Goal: Task Accomplishment & Management: Use online tool/utility

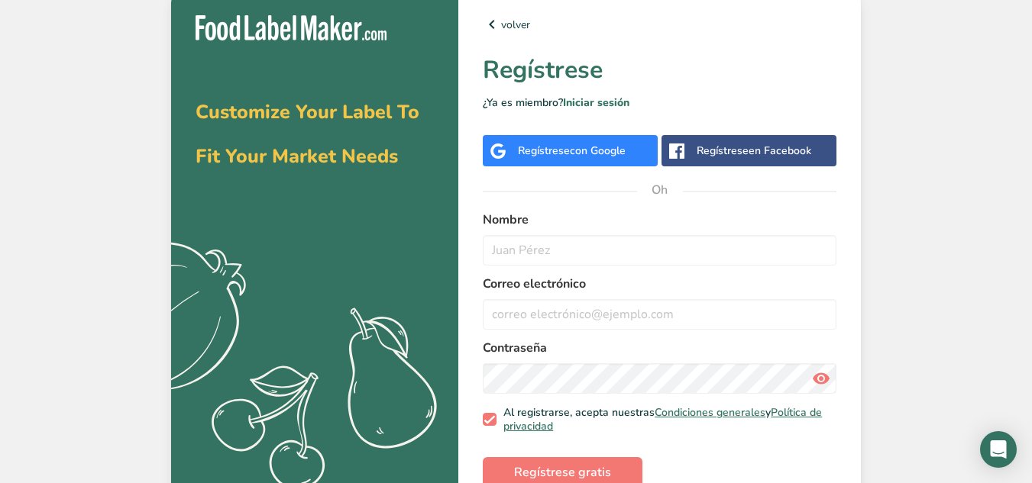
click at [630, 153] on div "Regístrese con Google" at bounding box center [570, 150] width 175 height 31
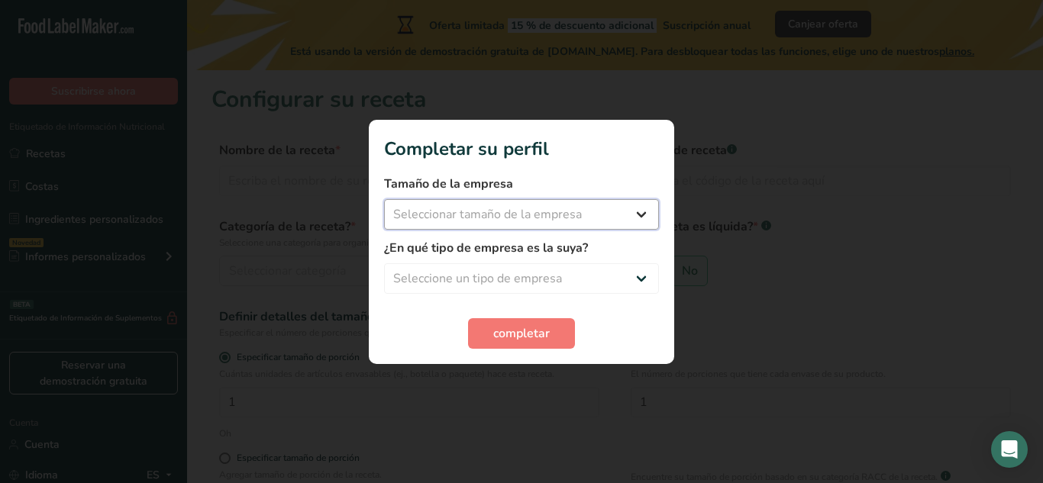
click at [536, 204] on select "Seleccionar tamaño de la empresa Menos de 10 empleados De 10 a 50 empleados De …" at bounding box center [521, 214] width 275 height 31
select select "1"
click at [384, 199] on select "Seleccionar tamaño de la empresa Menos de 10 empleados De 10 a 50 empleados De …" at bounding box center [521, 214] width 275 height 31
click at [523, 275] on select "Seleccione un tipo de empresa Fabricante de alimentos envasados Restaurante y c…" at bounding box center [521, 278] width 275 height 31
select select "1"
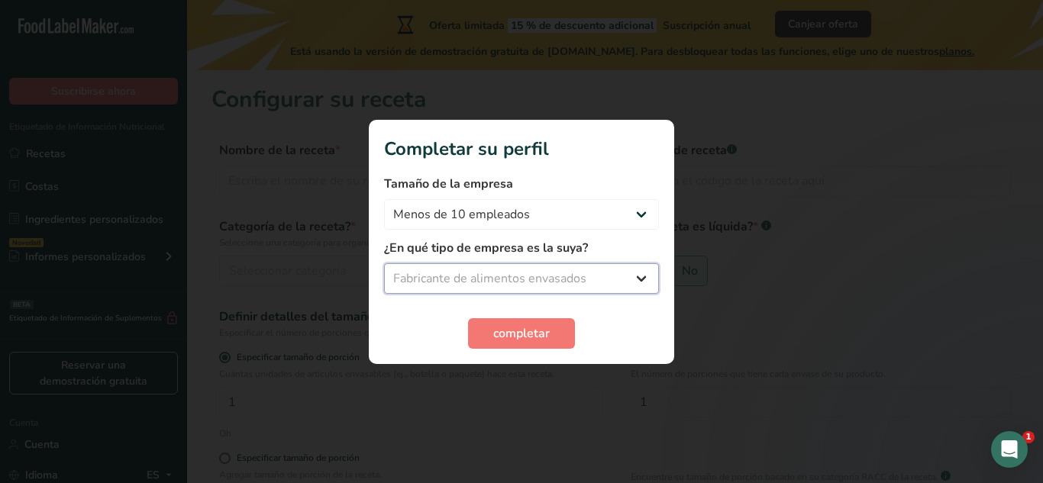
click at [384, 263] on select "Seleccione un tipo de empresa Fabricante de alimentos envasados Restaurante y c…" at bounding box center [521, 278] width 275 height 31
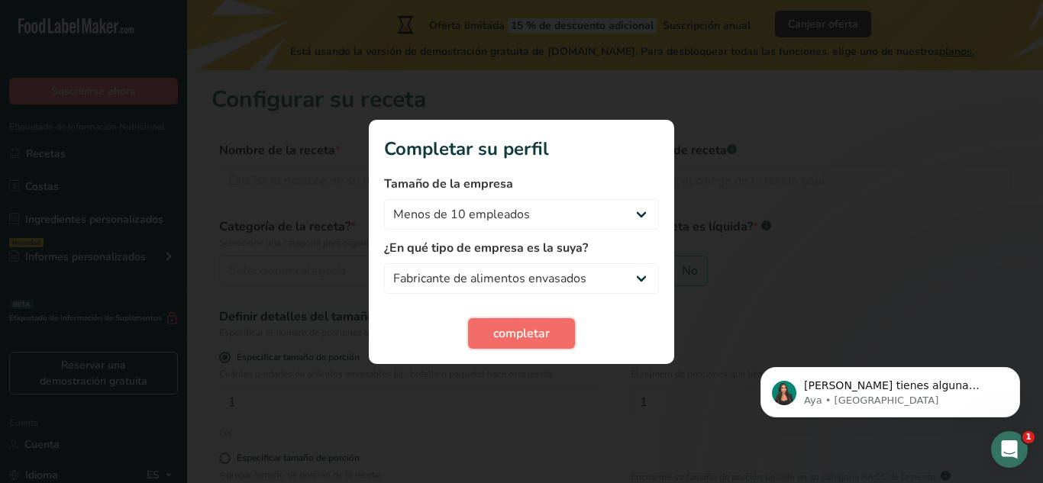
click at [526, 323] on button "completar" at bounding box center [521, 333] width 107 height 31
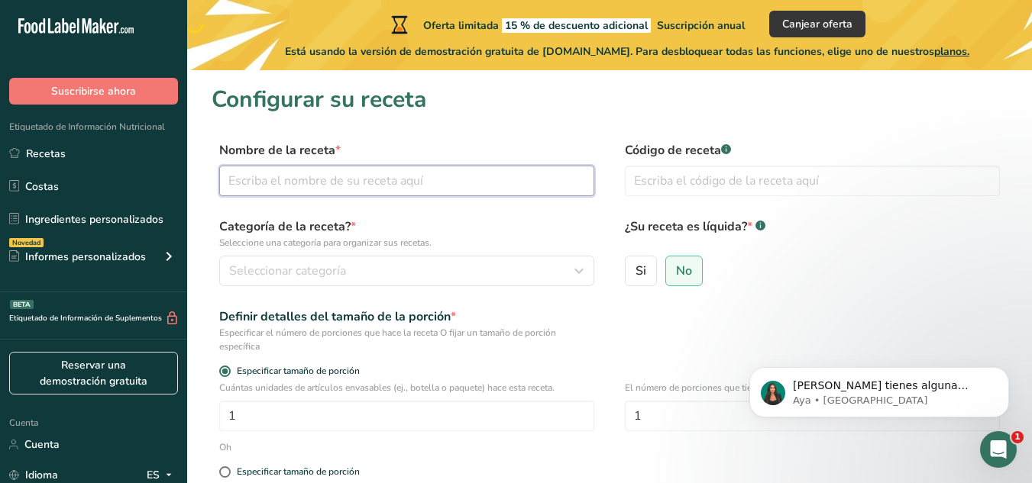
click at [392, 189] on input "text" at bounding box center [406, 181] width 375 height 31
click at [248, 173] on input "mazapan de maíz" at bounding box center [406, 181] width 375 height 31
click at [337, 190] on input "mazapán de maíz" at bounding box center [406, 181] width 375 height 31
type input "mazapán de maíz azul"
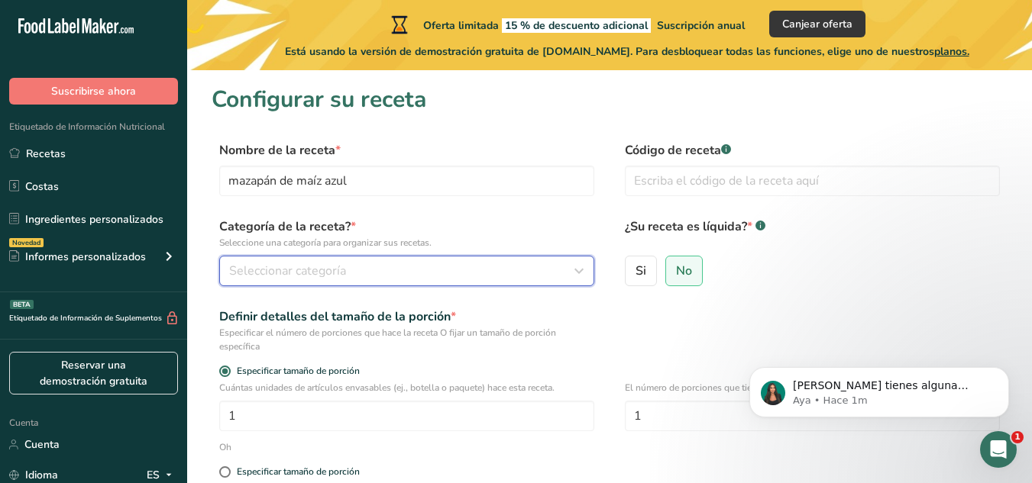
click at [320, 280] on button "Seleccionar categoría" at bounding box center [406, 271] width 375 height 31
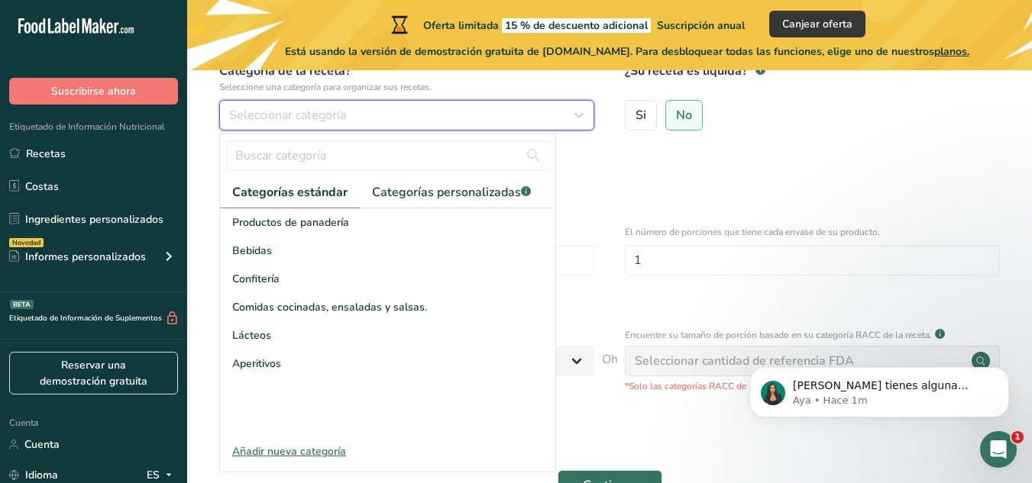
scroll to position [157, 0]
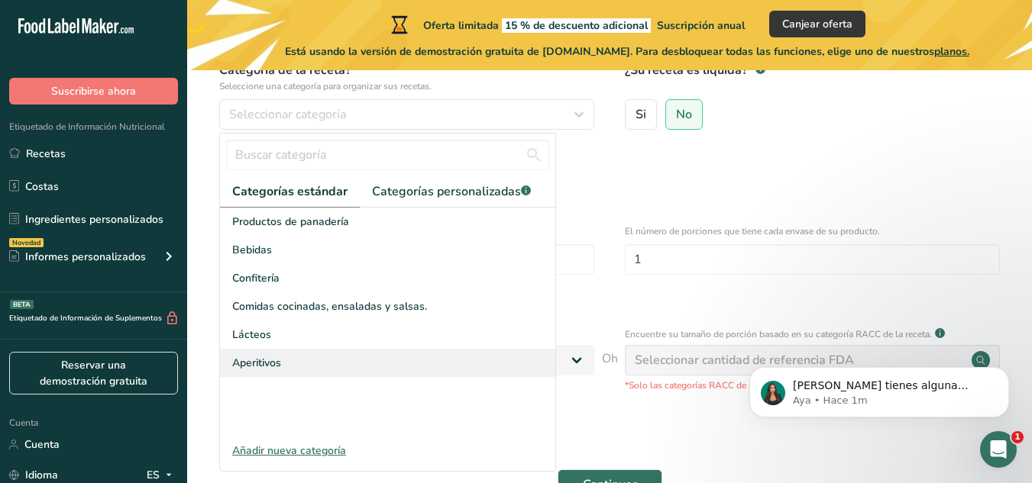
click at [257, 351] on div "Aperitivos" at bounding box center [387, 363] width 335 height 28
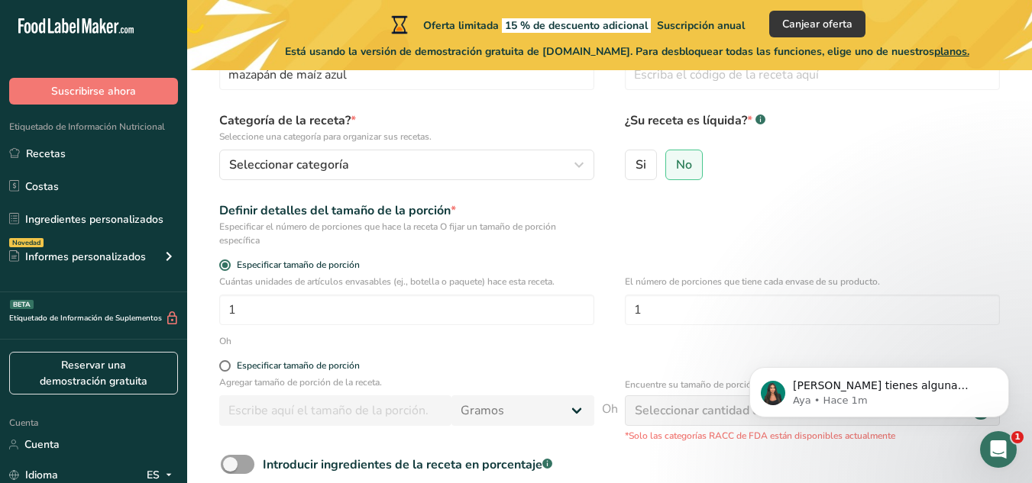
scroll to position [105, 0]
click at [686, 172] on font "No" at bounding box center [684, 165] width 16 height 17
click at [676, 170] on input "No" at bounding box center [671, 165] width 10 height 10
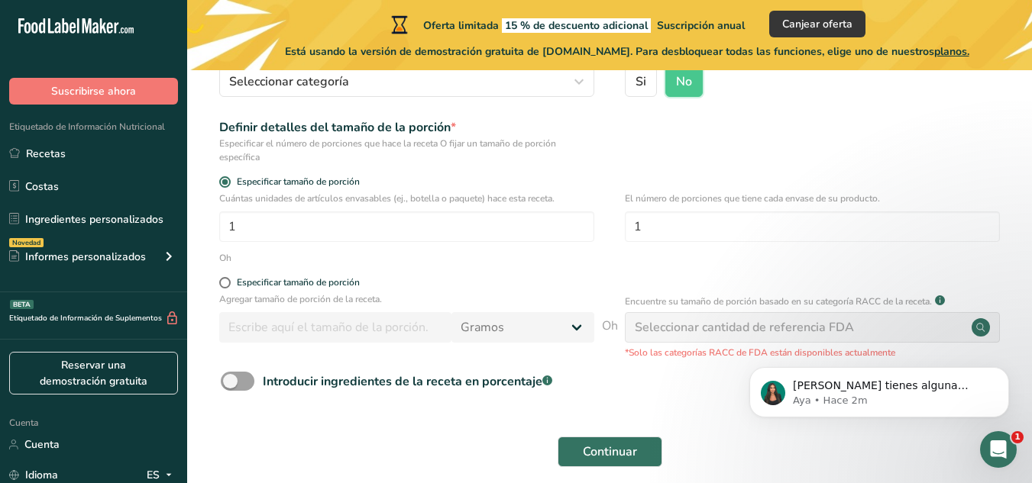
scroll to position [203, 0]
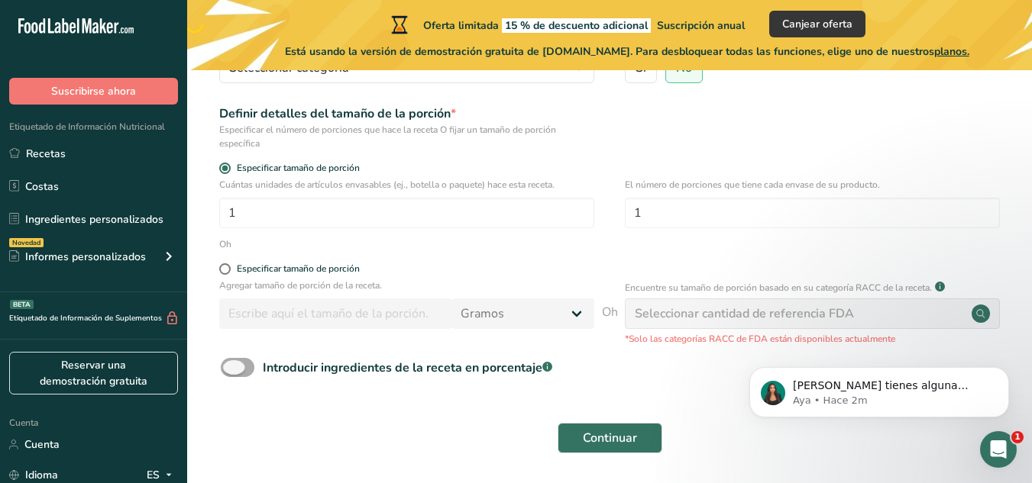
click at [243, 366] on span at bounding box center [238, 367] width 34 height 19
click at [231, 366] on input "Introducir ingredientes de la receta en porcentaje .a-a{fill:#347362;}.b-a{fill…" at bounding box center [226, 368] width 10 height 10
checkbox input "true"
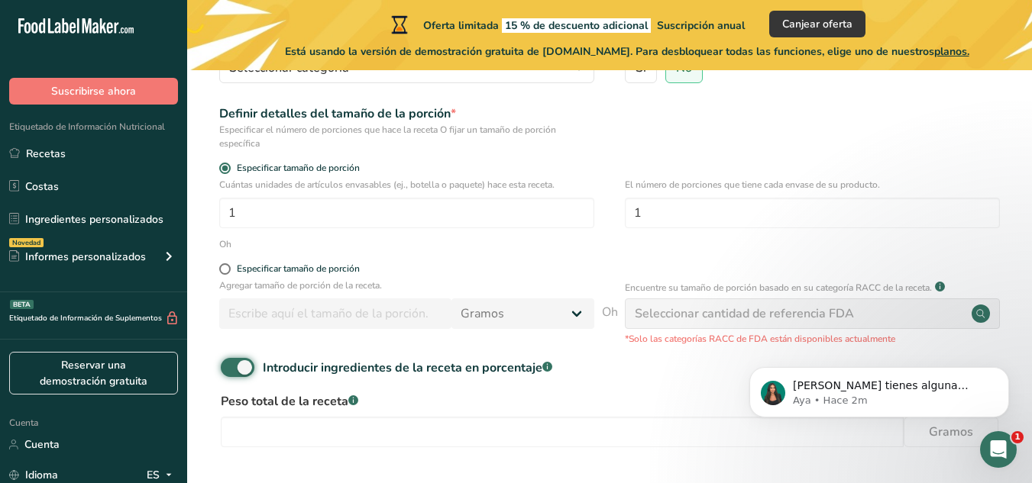
scroll to position [323, 0]
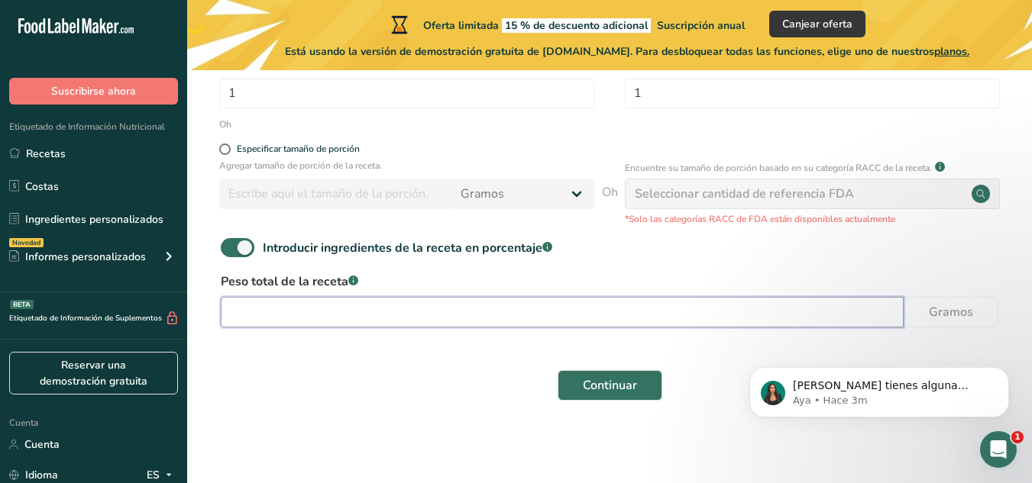
click at [348, 309] on input "number" at bounding box center [562, 312] width 683 height 31
type input "178"
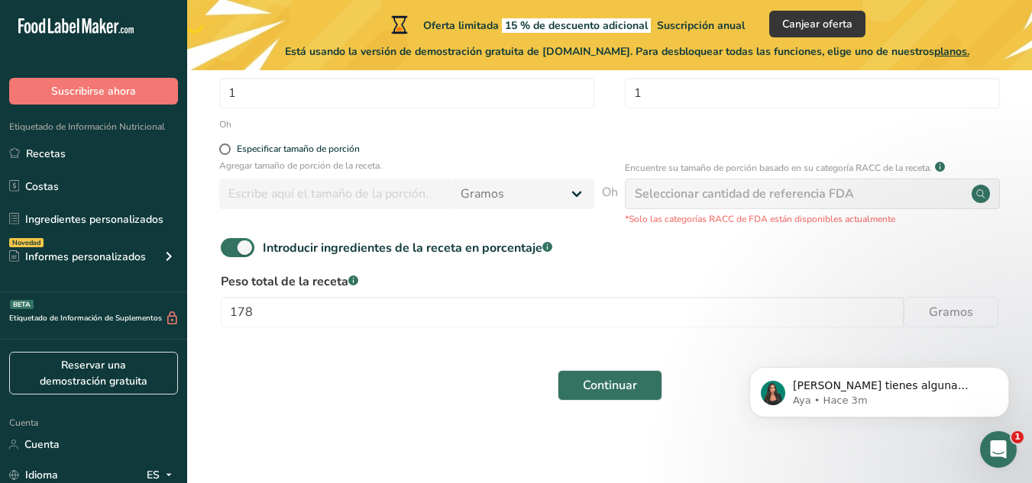
click at [943, 305] on div "Si tienes alguna pregunta no dudes en consultarnos. ¡Estamos aquí para ayudarte…" at bounding box center [878, 322] width 281 height 191
click at [796, 198] on font "Seleccionar cantidad de referencia FDA" at bounding box center [744, 194] width 219 height 17
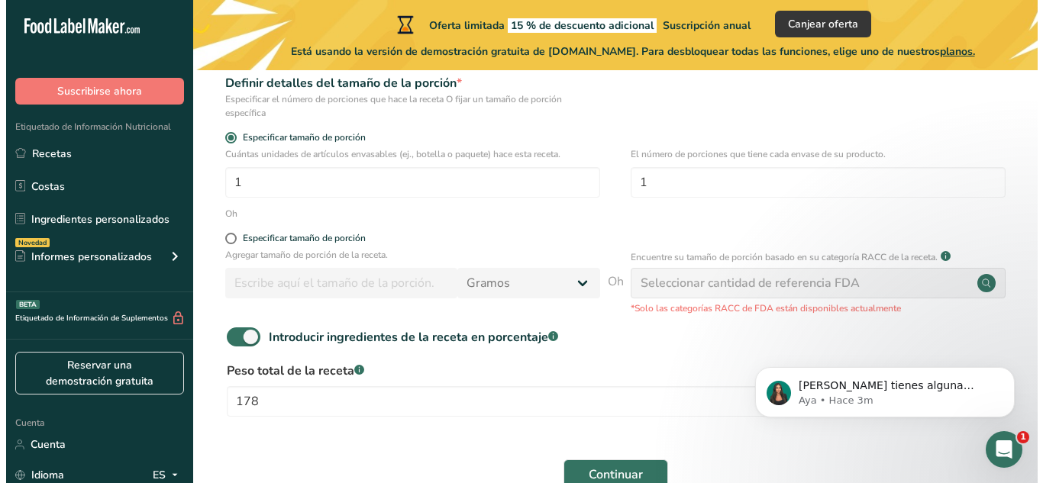
scroll to position [226, 0]
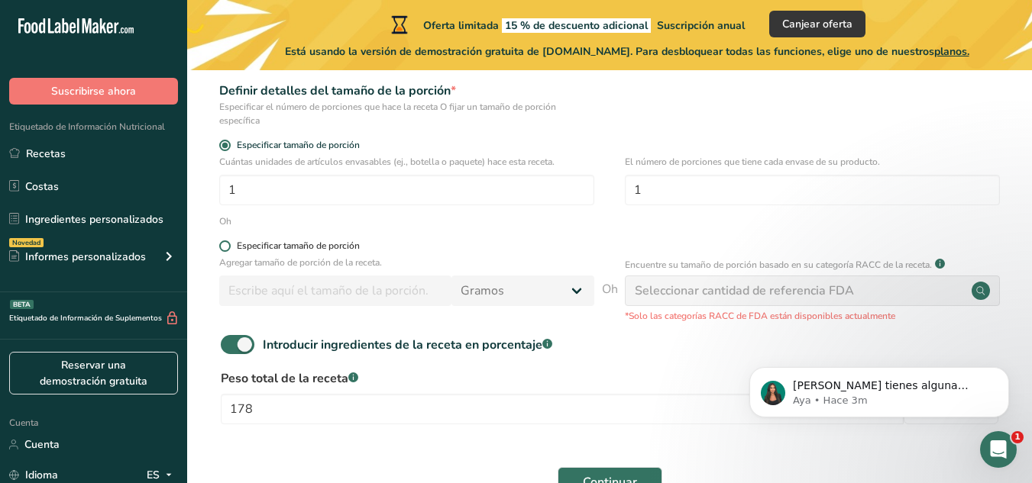
click at [226, 249] on span at bounding box center [224, 246] width 11 height 11
click at [226, 249] on input "Especificar tamaño de porción" at bounding box center [224, 246] width 10 height 10
radio input "true"
radio input "false"
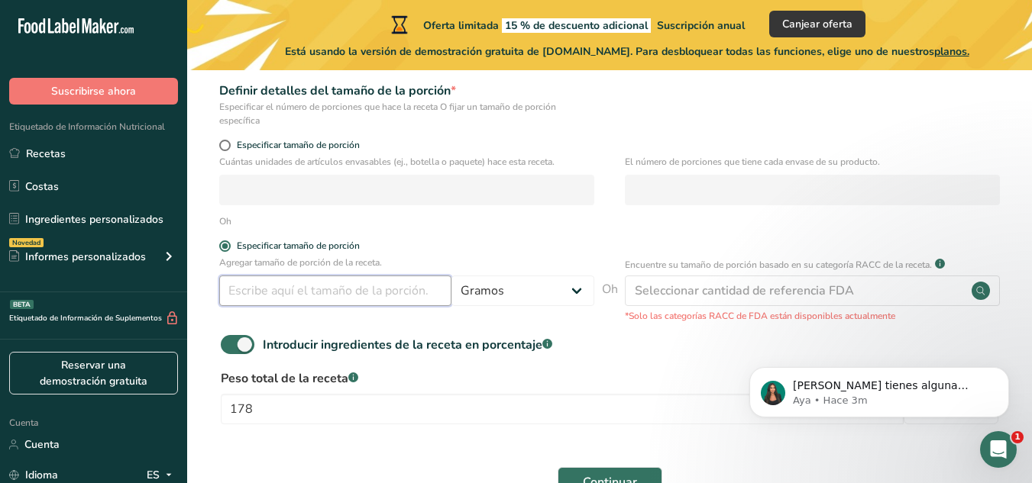
click at [276, 303] on input "number" at bounding box center [335, 291] width 232 height 31
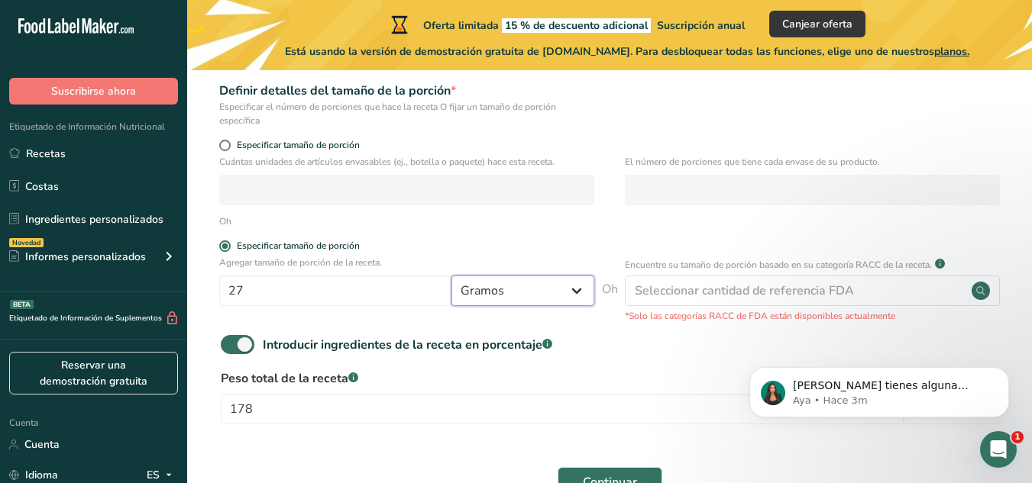
click at [486, 294] on select "Gramos kilogramo mg mcg libras onza litro ml onza líquida cucharada cucharadita…" at bounding box center [522, 291] width 143 height 31
click at [451, 276] on select "Gramos kilogramo mg mcg libras onza litro ml onza líquida cucharada cucharadita…" at bounding box center [522, 291] width 143 height 31
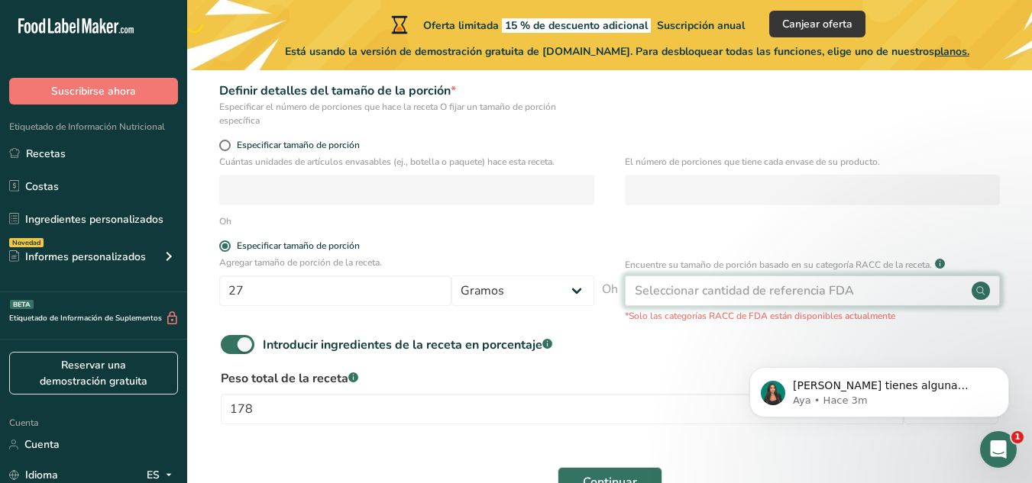
click at [696, 288] on font "Seleccionar cantidad de referencia FDA" at bounding box center [744, 291] width 219 height 17
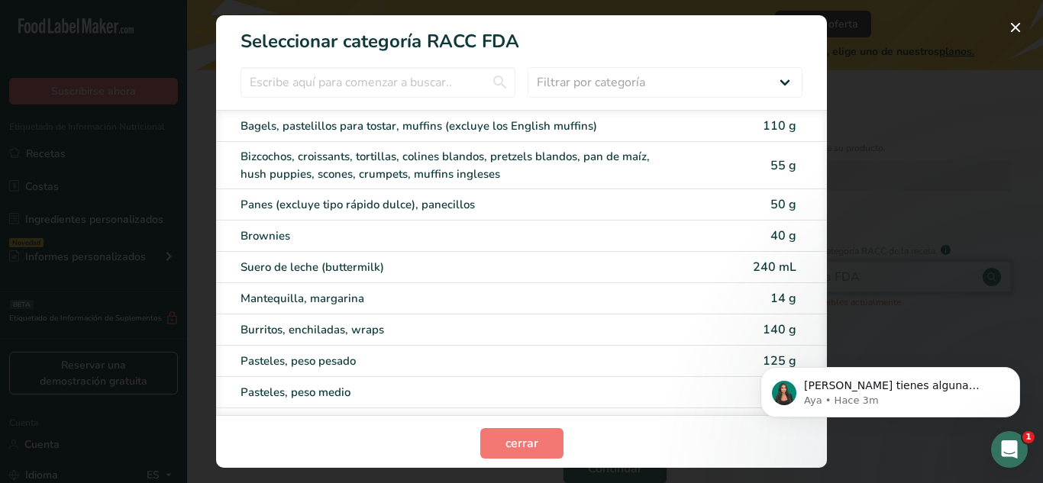
click at [696, 288] on div "Mantequilla, margarina 14 g" at bounding box center [521, 298] width 611 height 31
type input "14"
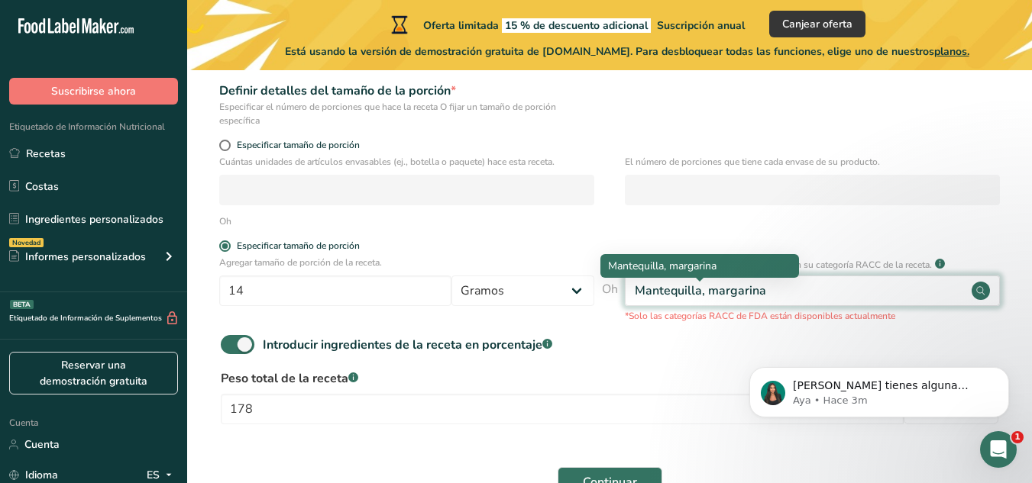
click at [696, 288] on font "Mantequilla, margarina" at bounding box center [700, 291] width 131 height 17
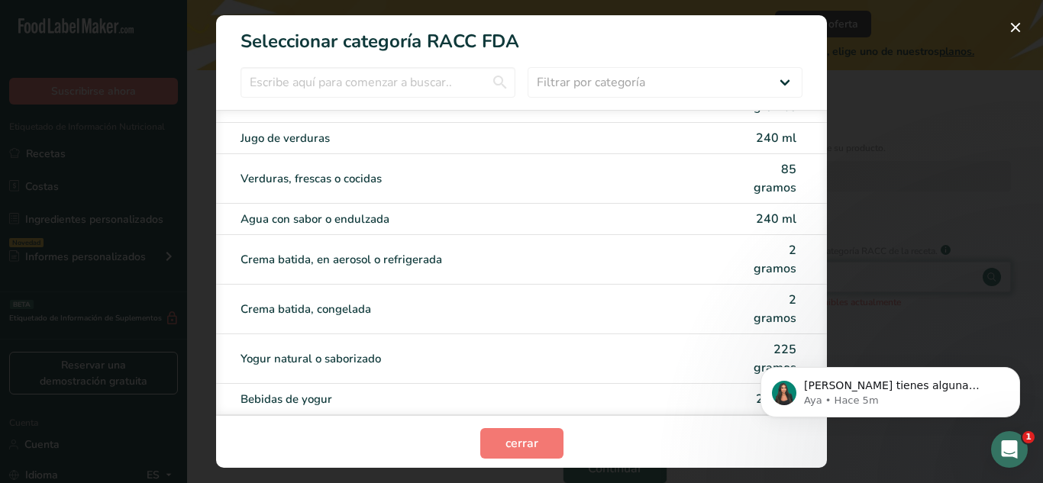
scroll to position [3, 0]
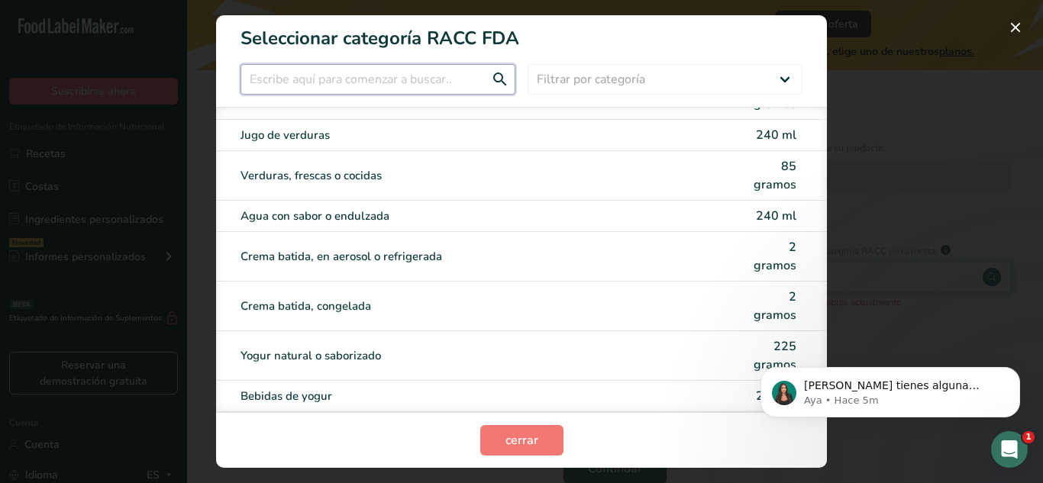
click at [391, 70] on input "Modalidad de selección de categoría RACC" at bounding box center [378, 79] width 275 height 31
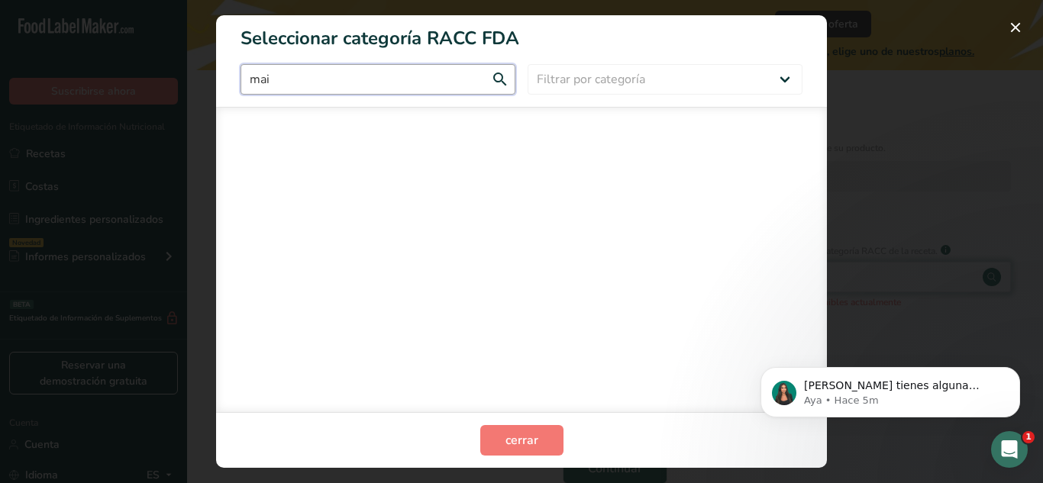
scroll to position [0, 0]
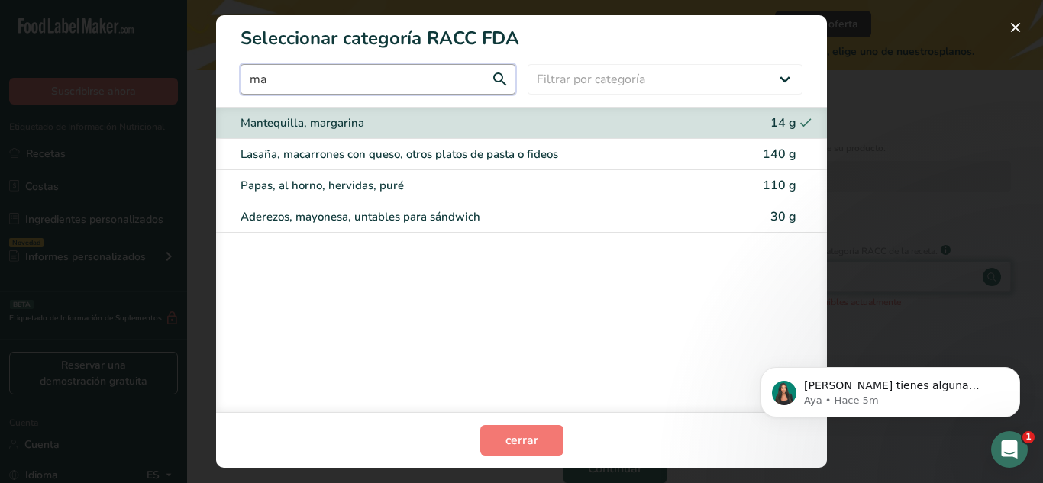
type input "m"
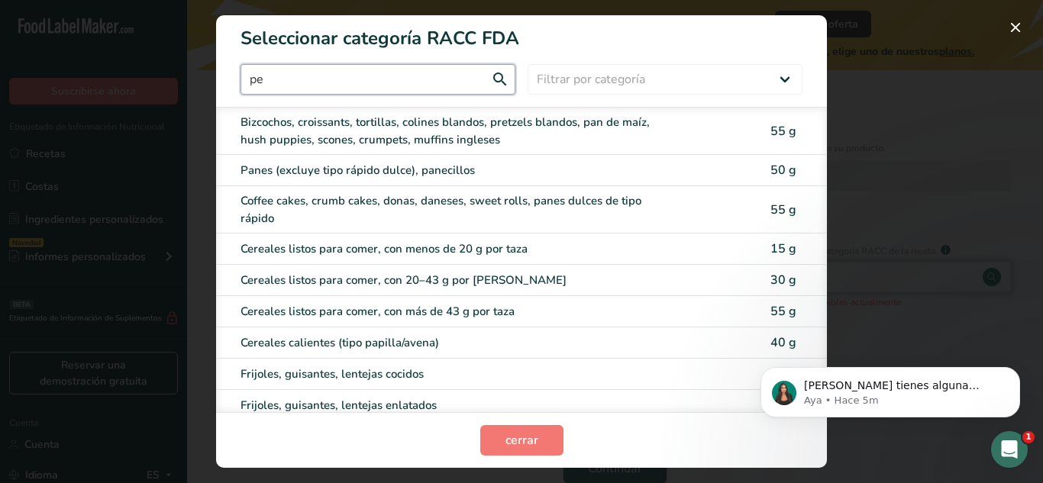
type input "p"
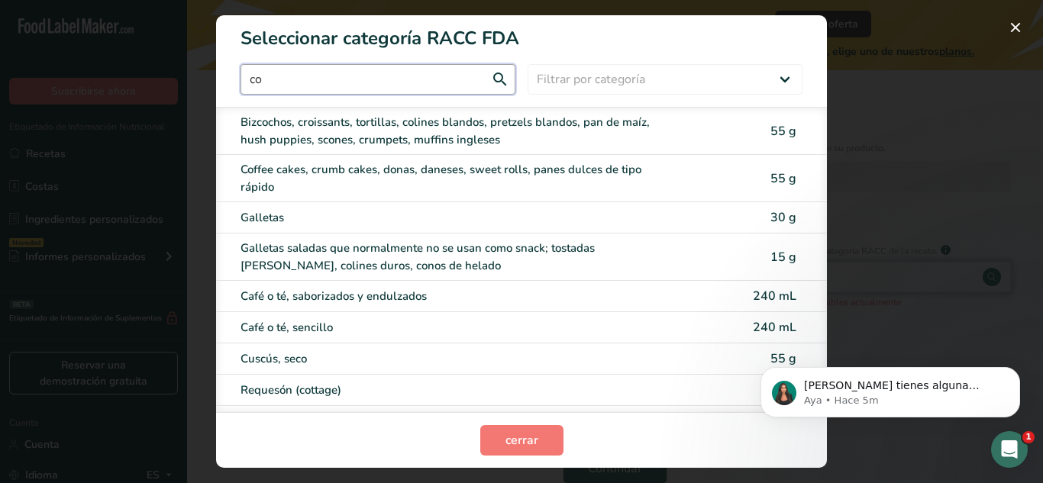
type input "c"
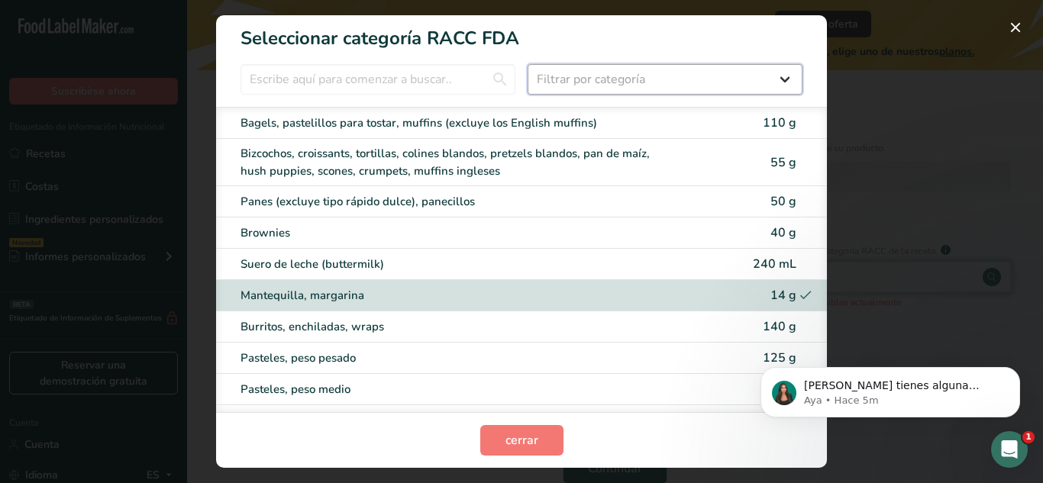
click at [603, 74] on select "Filtrar por categoría Todos Productos de panadería Bebidas Cereales y otros pro…" at bounding box center [665, 79] width 275 height 31
select select "7"
click at [528, 64] on select "Filtrar por categoría Todos Productos de panadería Bebidas Cereales y otros pro…" at bounding box center [665, 79] width 275 height 31
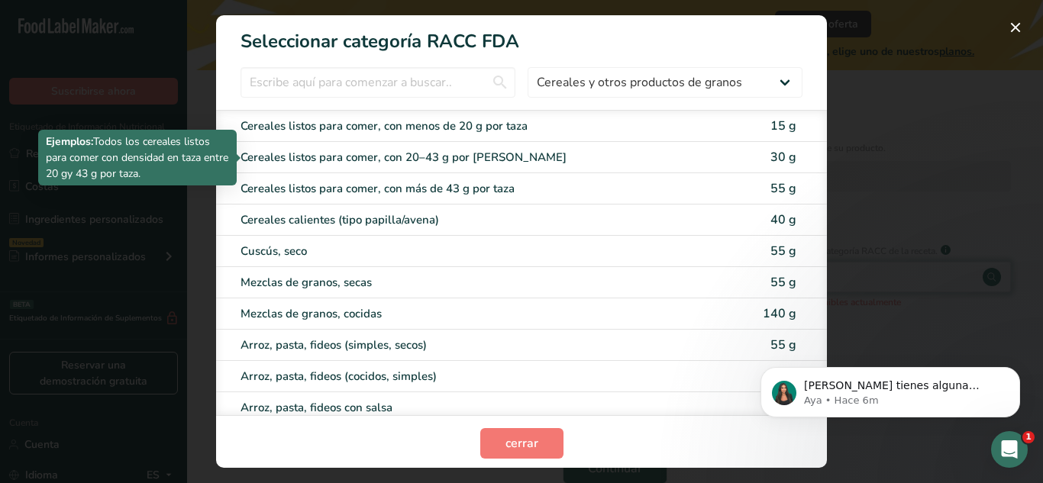
click at [465, 150] on div "Cereales listos para comer, con 20–43 g por taza" at bounding box center [458, 158] width 434 height 18
type input "30"
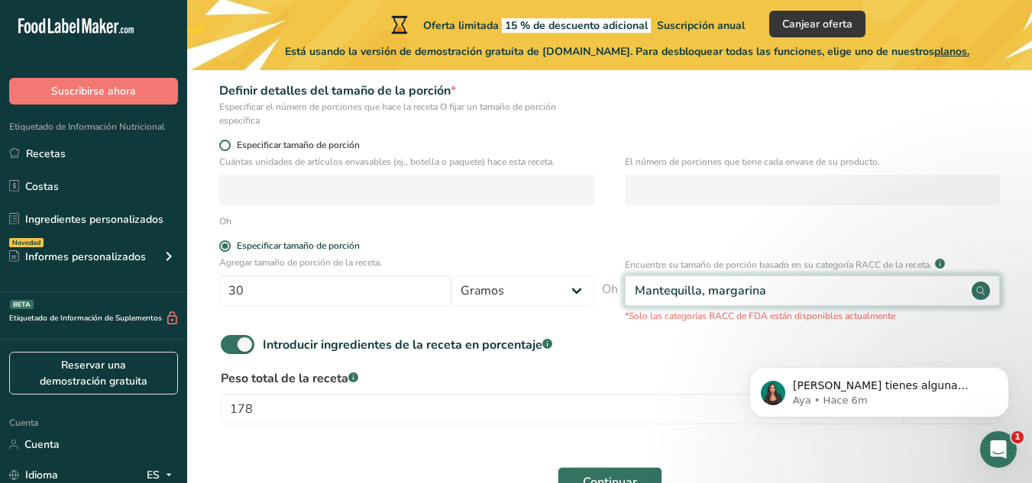
click at [226, 141] on span at bounding box center [224, 145] width 11 height 11
click at [226, 141] on input "Especificar tamaño de porción" at bounding box center [224, 145] width 10 height 10
radio input "true"
radio input "false"
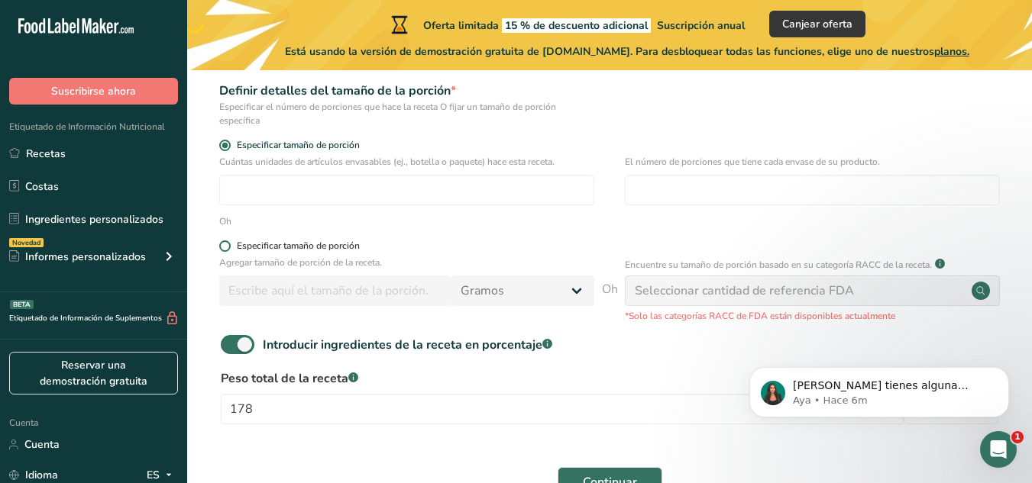
click at [229, 245] on span at bounding box center [224, 246] width 11 height 11
click at [229, 245] on input "Especificar tamaño de porción" at bounding box center [224, 246] width 10 height 10
radio input "true"
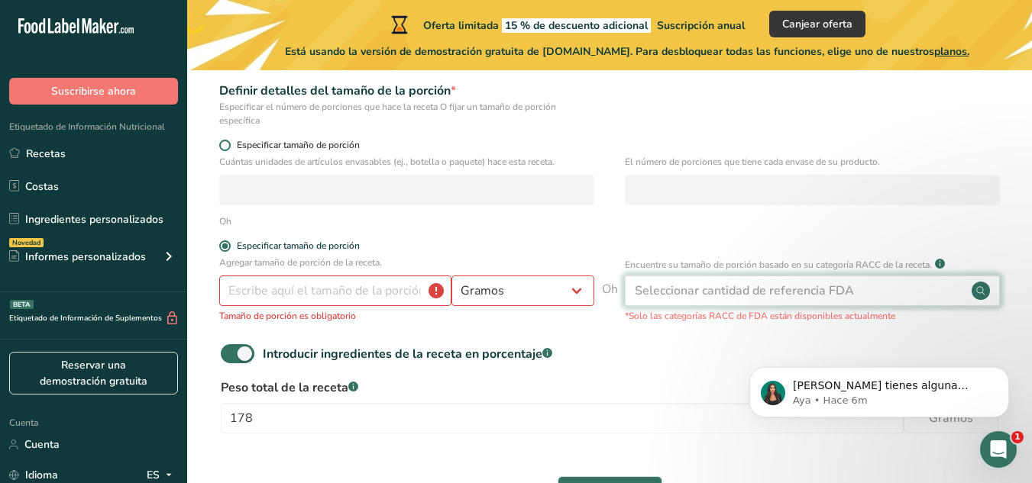
click at [231, 140] on span "Especificar tamaño de porción" at bounding box center [295, 145] width 129 height 11
click at [229, 140] on input "Especificar tamaño de porción" at bounding box center [224, 145] width 10 height 10
radio input "true"
radio input "false"
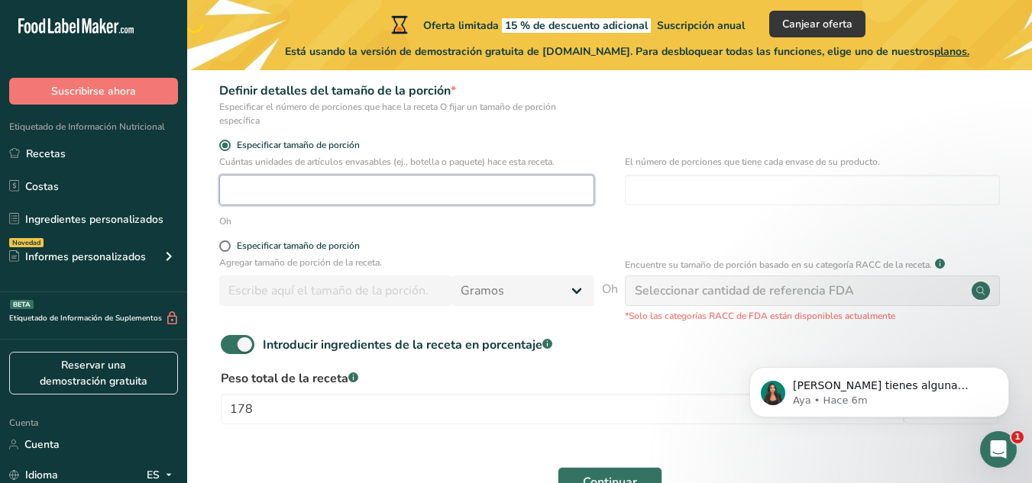
click at [269, 186] on input "number" at bounding box center [406, 190] width 375 height 31
type input "6"
click at [657, 196] on input "number" at bounding box center [812, 190] width 375 height 31
click at [226, 250] on span at bounding box center [224, 246] width 11 height 11
click at [226, 250] on input "Especificar tamaño de porción" at bounding box center [224, 246] width 10 height 10
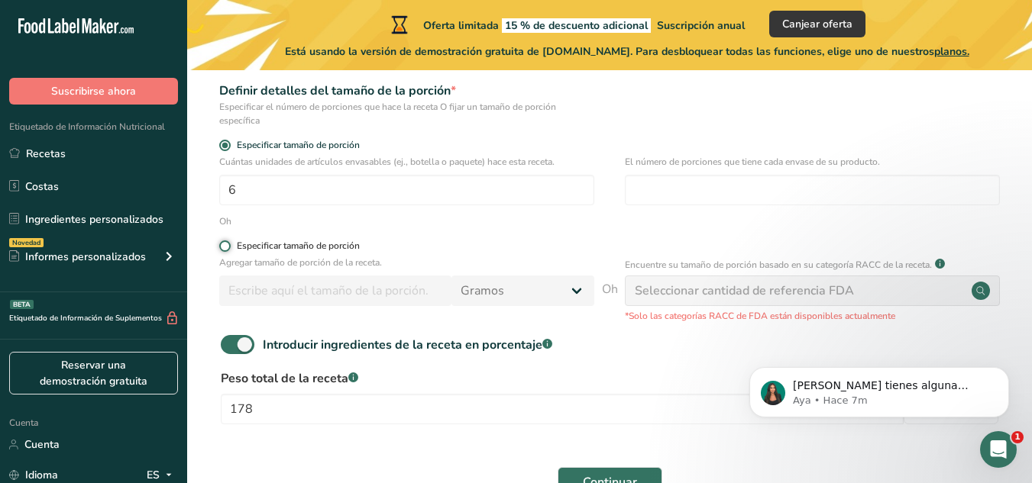
radio input "true"
radio input "false"
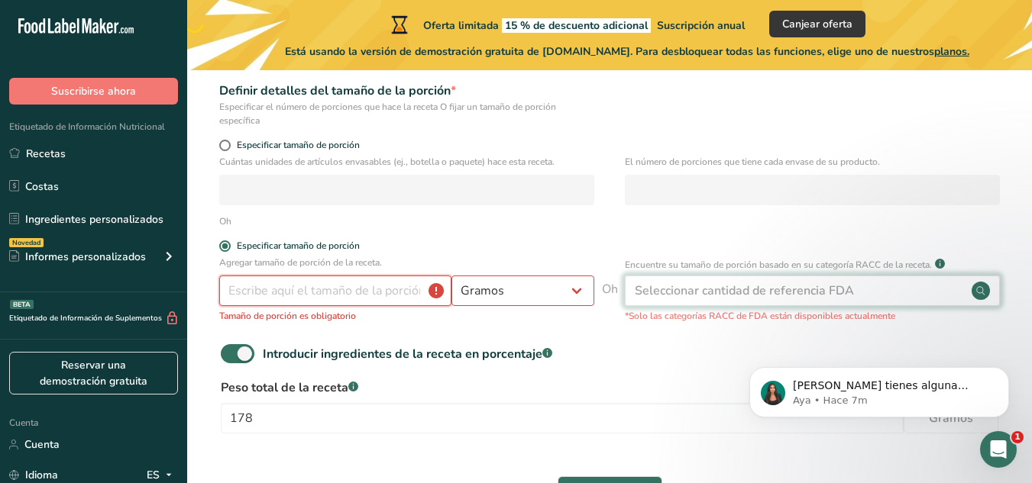
click at [267, 279] on input "number" at bounding box center [335, 291] width 232 height 31
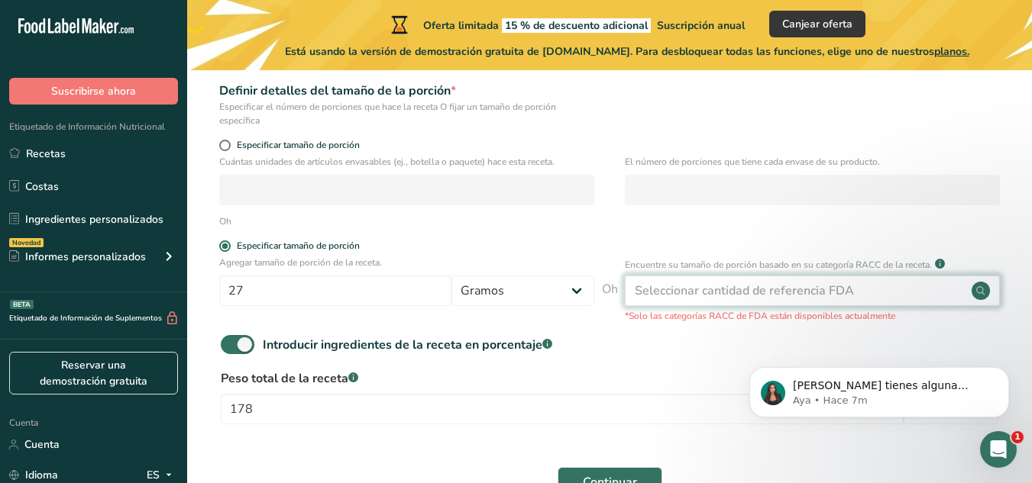
click at [657, 281] on div "Seleccionar cantidad de referencia FDA" at bounding box center [812, 291] width 375 height 31
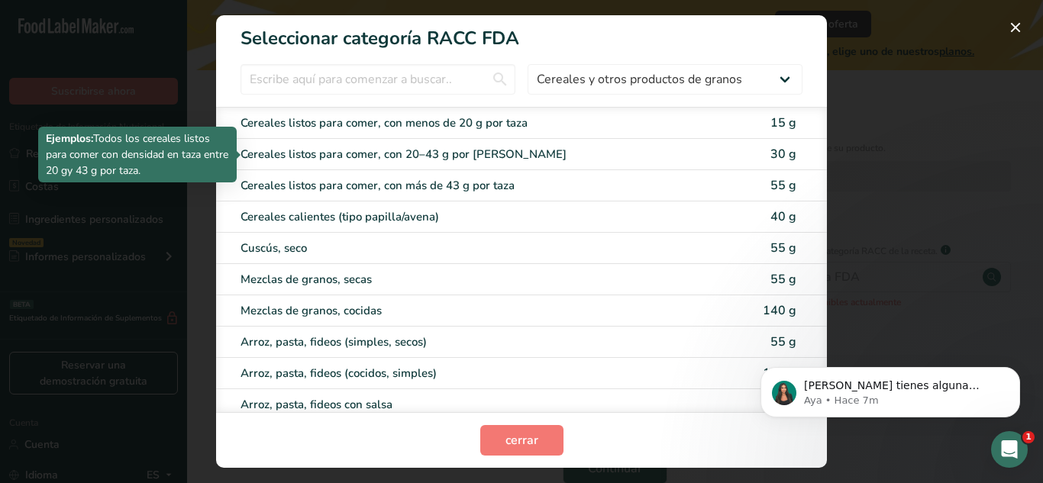
click at [361, 157] on div "Cereales listos para comer, con 20–43 g por taza" at bounding box center [458, 155] width 434 height 18
type input "30"
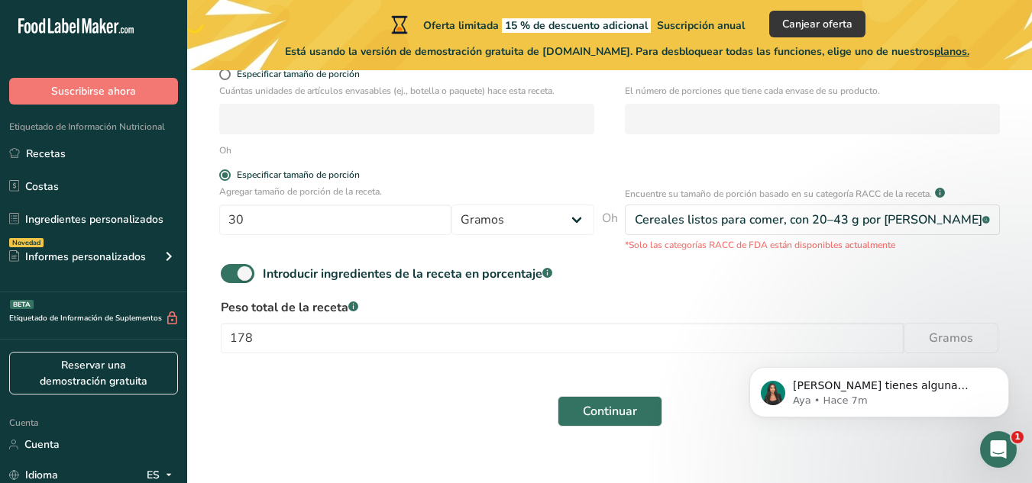
scroll to position [323, 0]
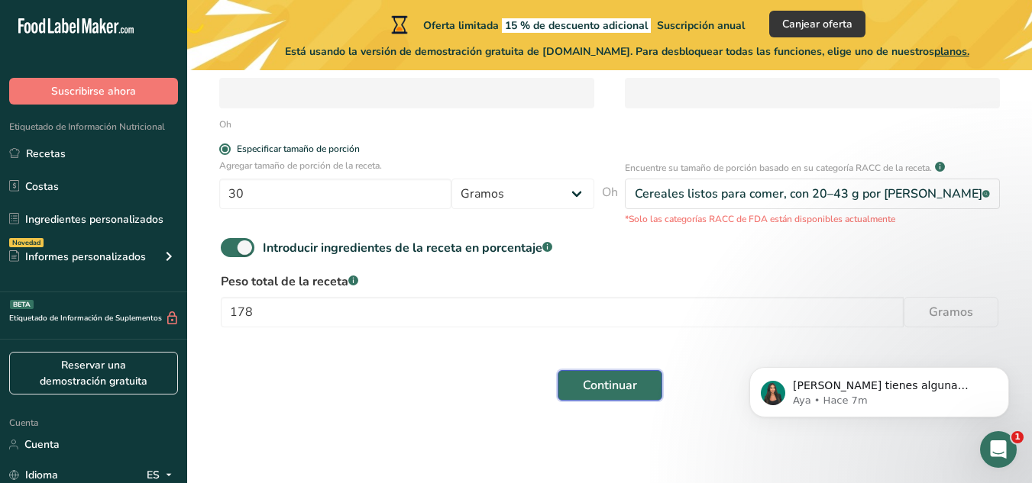
click at [641, 381] on button "Continuar" at bounding box center [609, 385] width 105 height 31
click at [886, 386] on font "Si tienes alguna pregunta no dudes en consultarnos. ¡Estamos aquí para ayudarte…" at bounding box center [889, 400] width 193 height 43
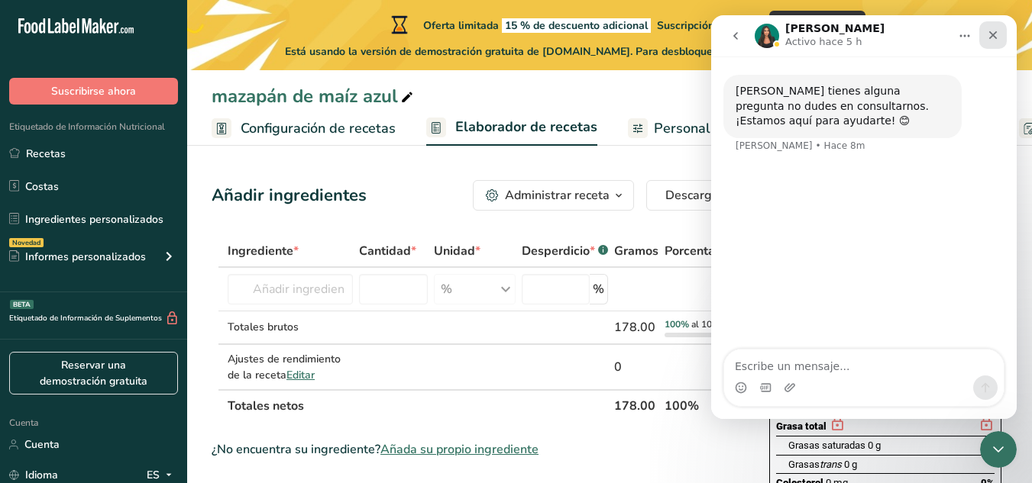
click at [990, 40] on icon "Cerrar" at bounding box center [993, 35] width 12 height 12
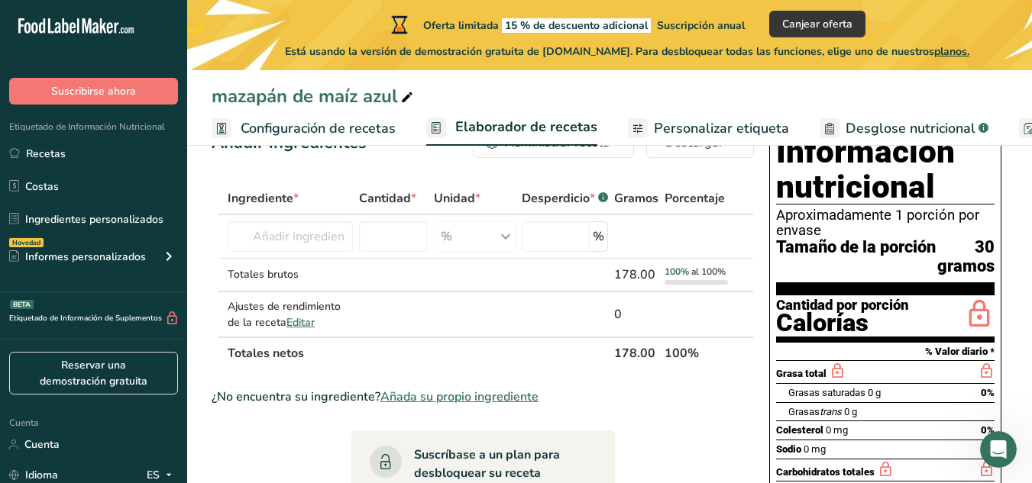
scroll to position [53, 0]
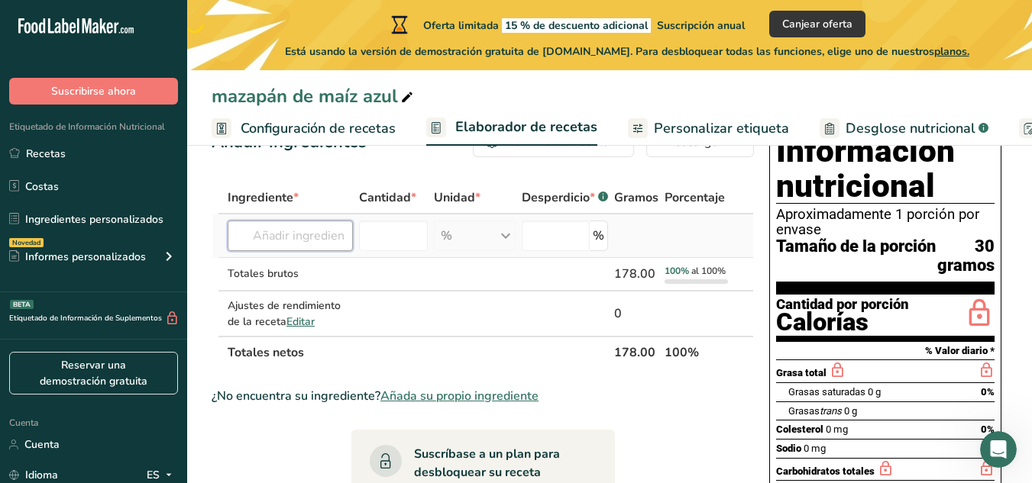
click at [325, 233] on input "text" at bounding box center [290, 236] width 125 height 31
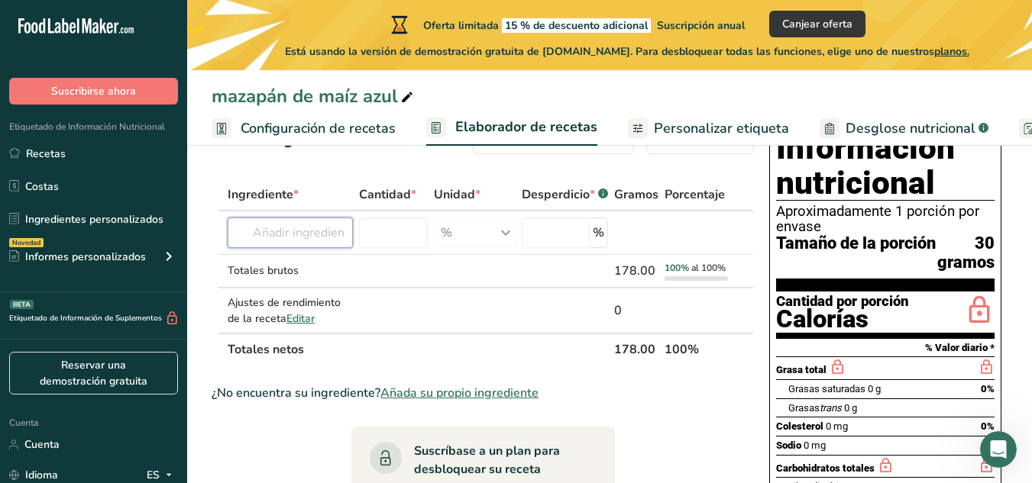
scroll to position [56, 0]
click at [312, 238] on input "text" at bounding box center [290, 233] width 125 height 31
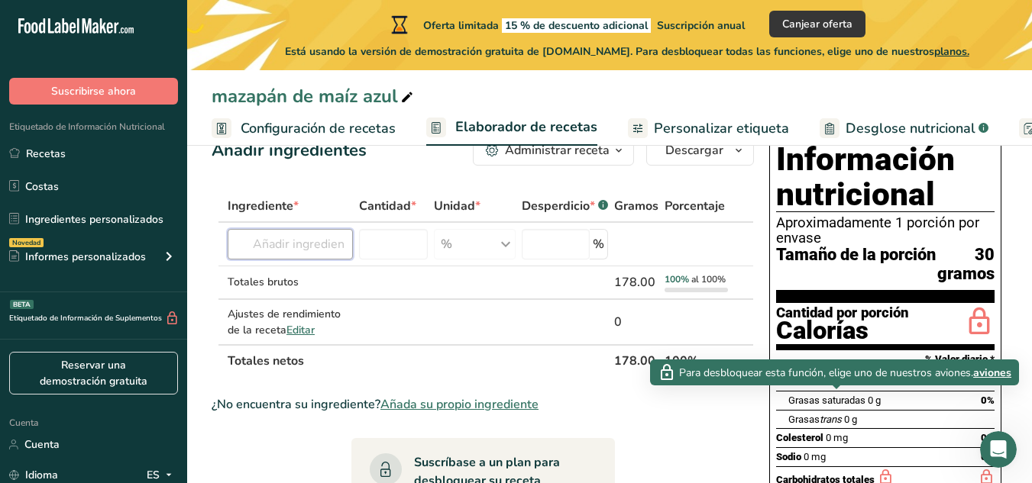
scroll to position [0, 0]
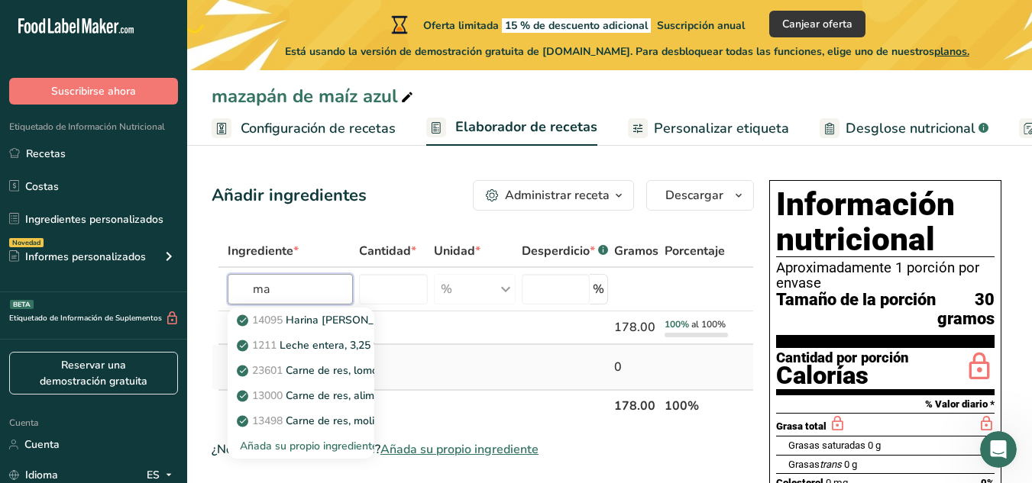
type input "m"
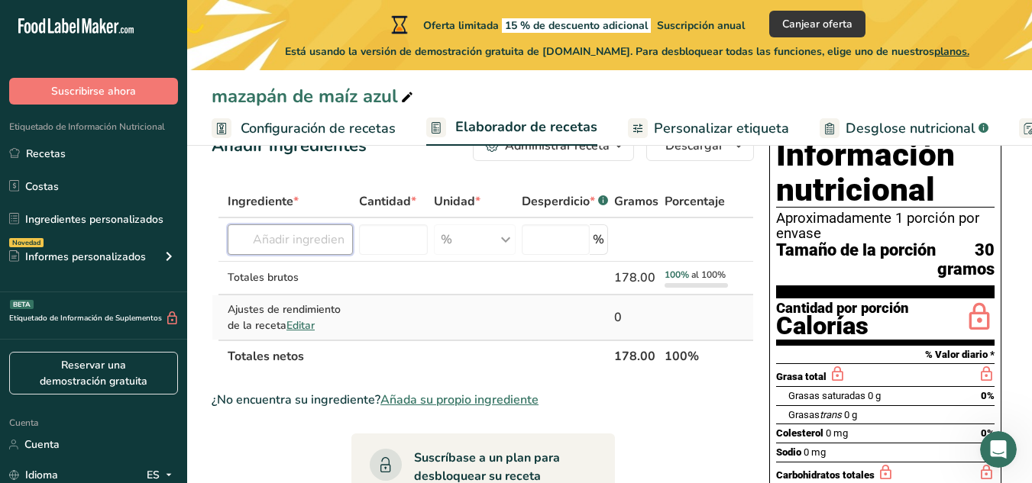
scroll to position [50, 0]
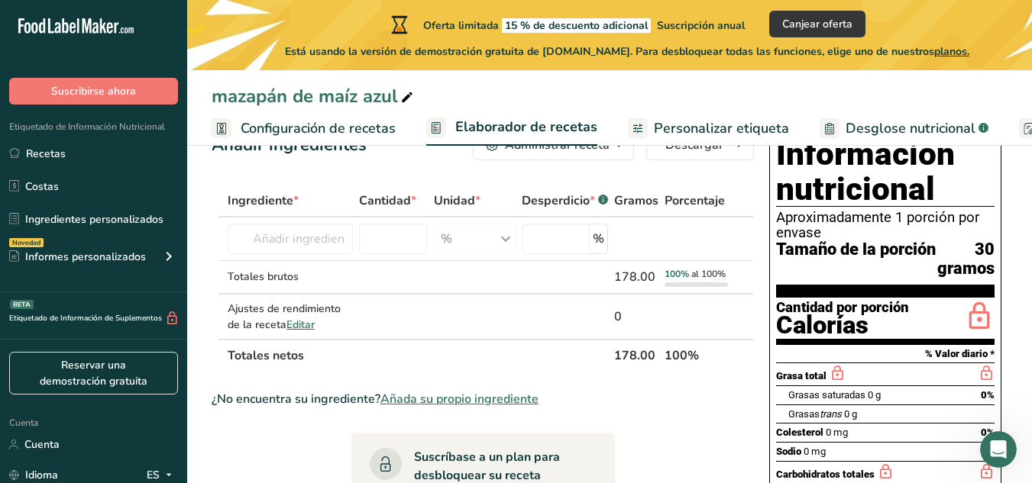
click at [675, 128] on font "Personalizar etiqueta" at bounding box center [721, 128] width 135 height 18
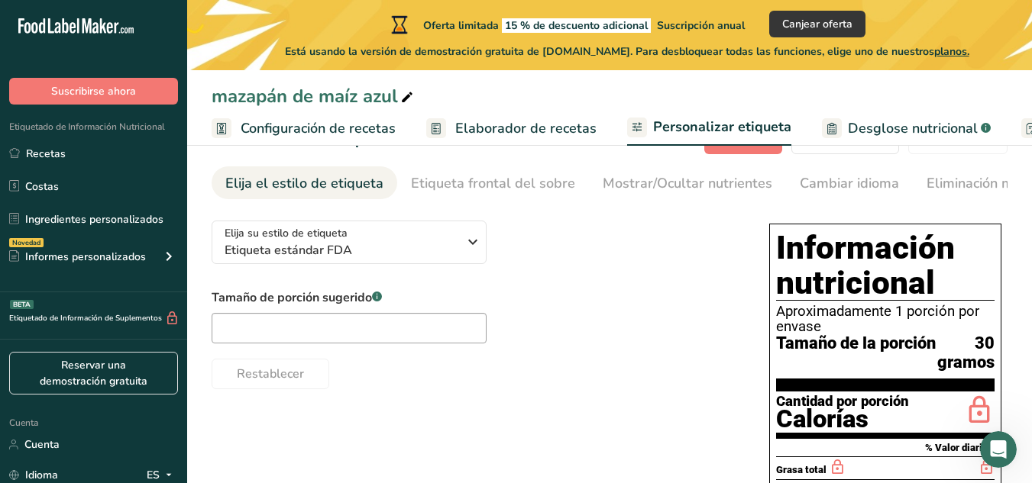
click at [314, 124] on font "Configuración de recetas" at bounding box center [318, 128] width 155 height 18
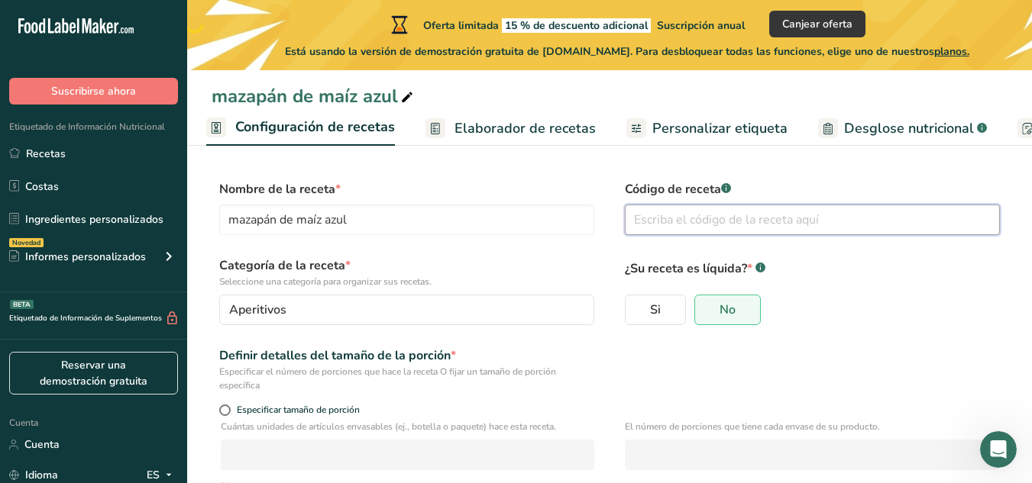
click at [668, 220] on input "text" at bounding box center [812, 220] width 375 height 31
click at [502, 132] on font "Elaborador de recetas" at bounding box center [524, 128] width 141 height 18
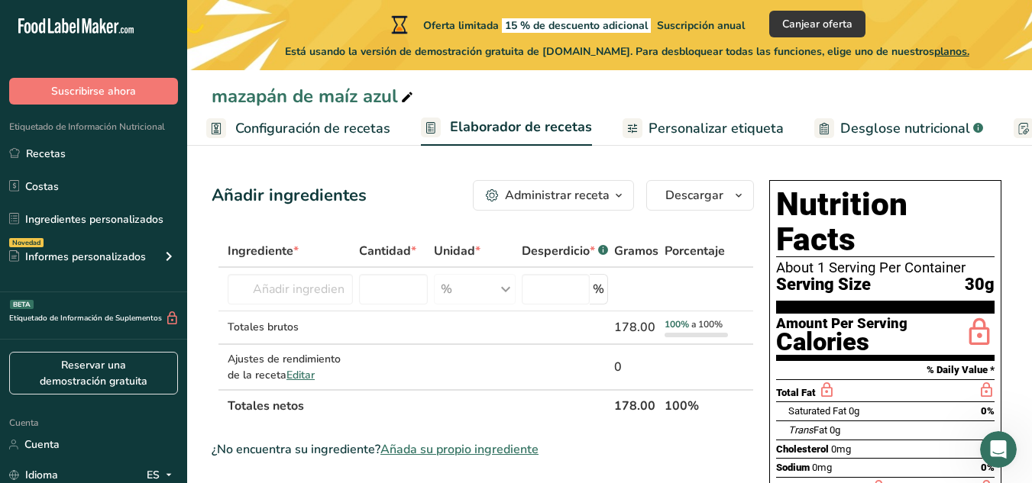
scroll to position [0, 219]
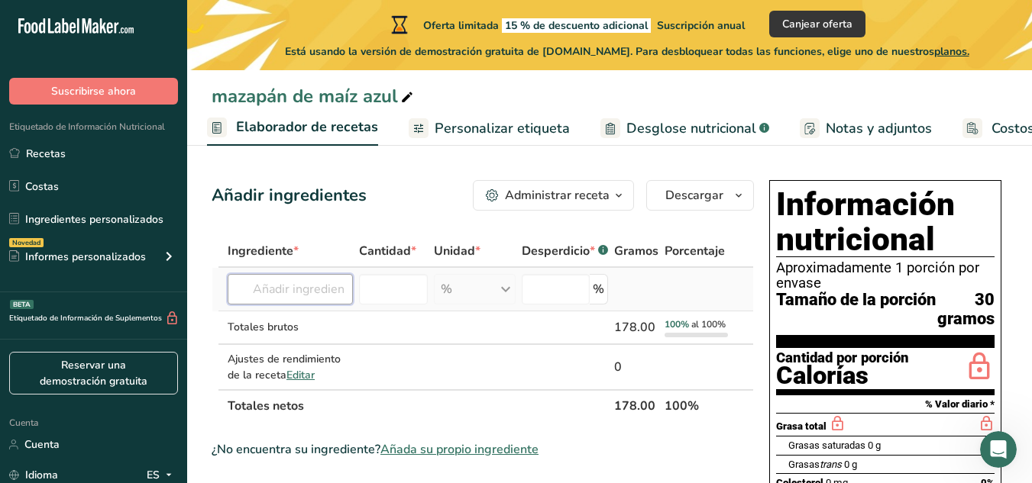
click at [330, 292] on input "text" at bounding box center [290, 289] width 125 height 31
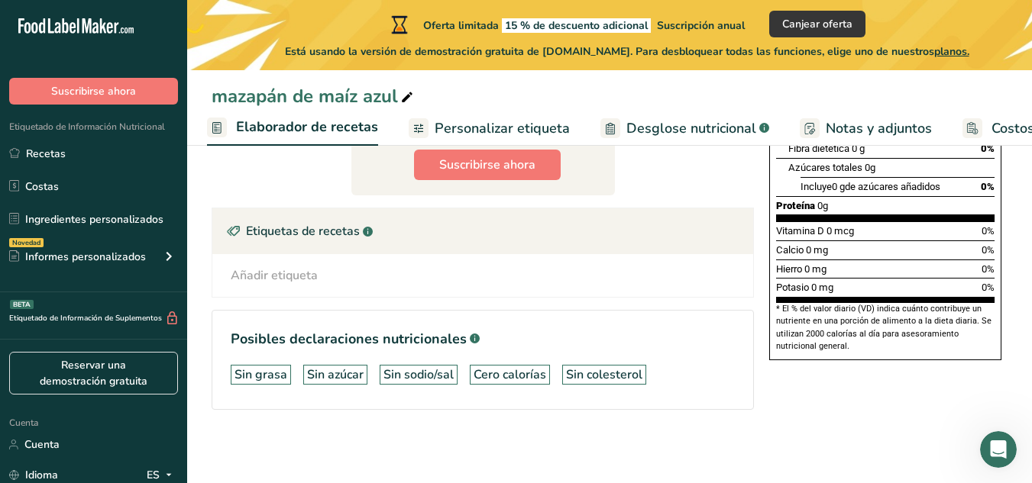
scroll to position [0, 0]
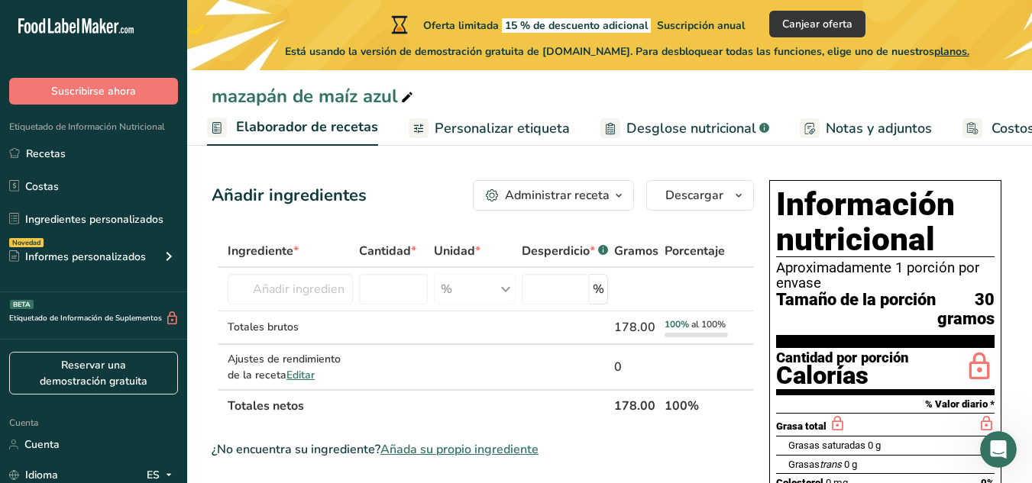
click at [585, 192] on font "Administrar receta" at bounding box center [557, 195] width 105 height 17
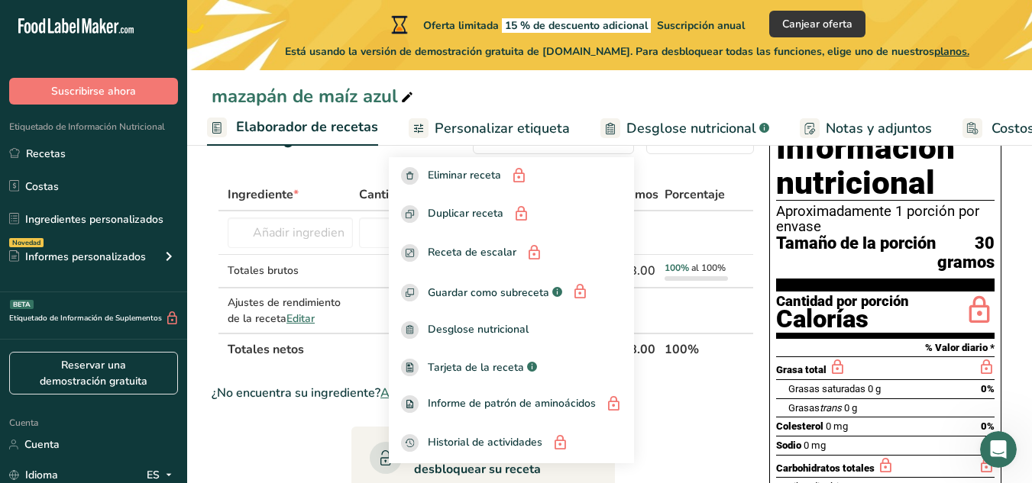
scroll to position [56, 0]
click at [705, 161] on div "Añadir ingredientes Administrar receta Eliminar receta Duplicar receta Receta d…" at bounding box center [487, 458] width 551 height 680
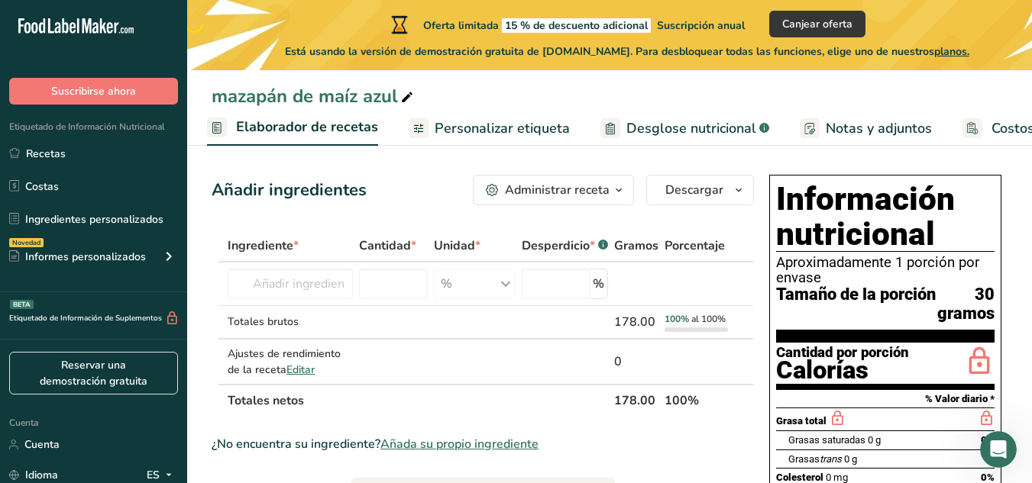
scroll to position [4, 0]
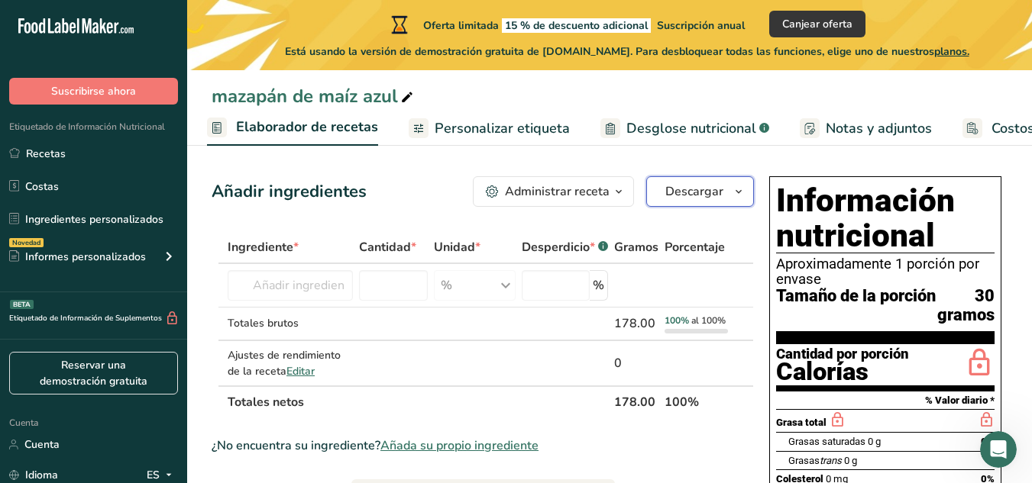
click at [703, 187] on font "Descargar" at bounding box center [694, 191] width 58 height 17
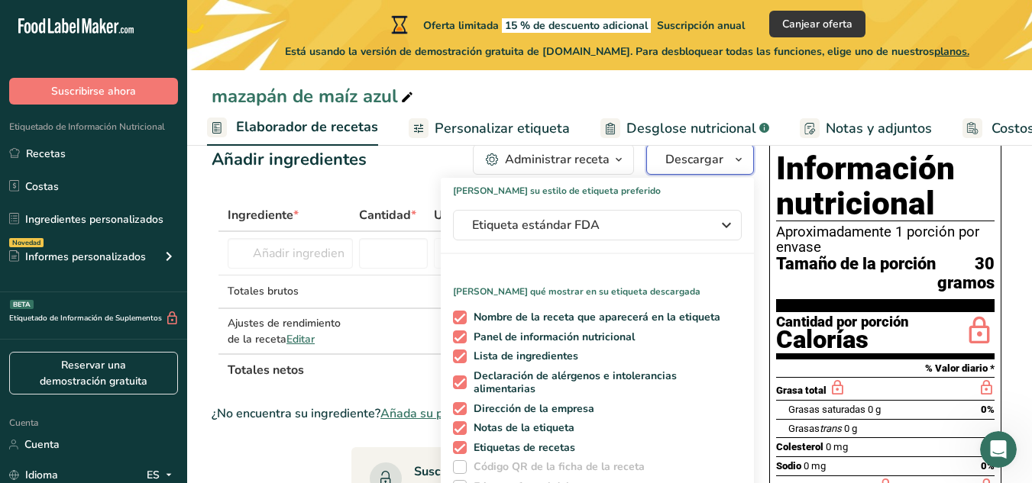
scroll to position [37, 0]
click at [885, 292] on span "Tamaño de la porción" at bounding box center [856, 272] width 160 height 37
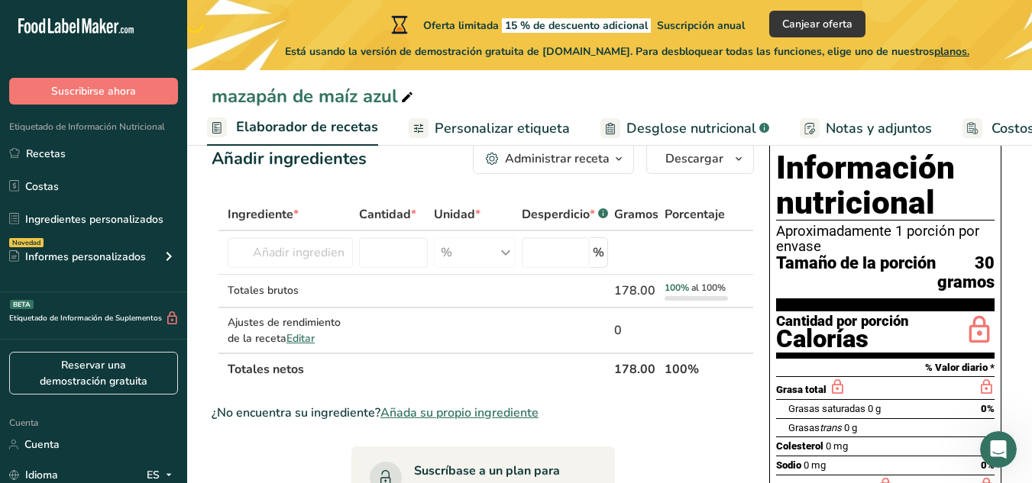
click at [885, 292] on span "Tamaño de la porción" at bounding box center [856, 272] width 160 height 37
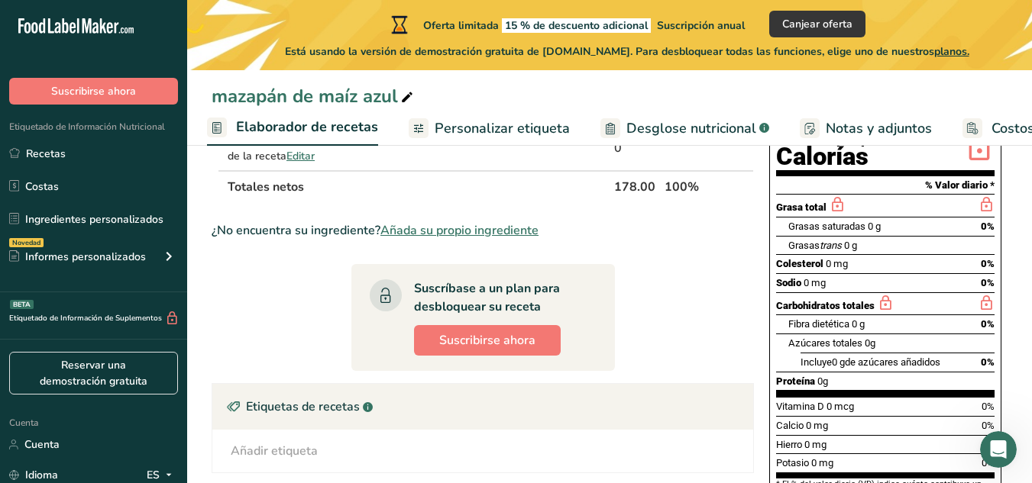
scroll to position [218, 0]
